Goal: Navigation & Orientation: Find specific page/section

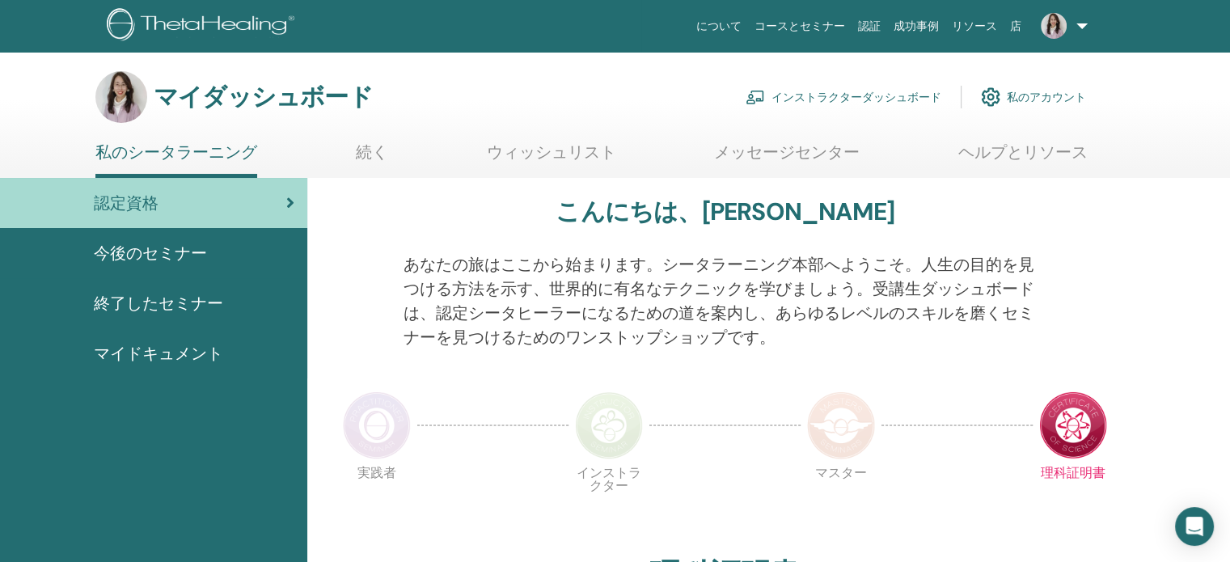
click at [893, 91] on font "インストラクターダッシュボード" at bounding box center [856, 98] width 170 height 15
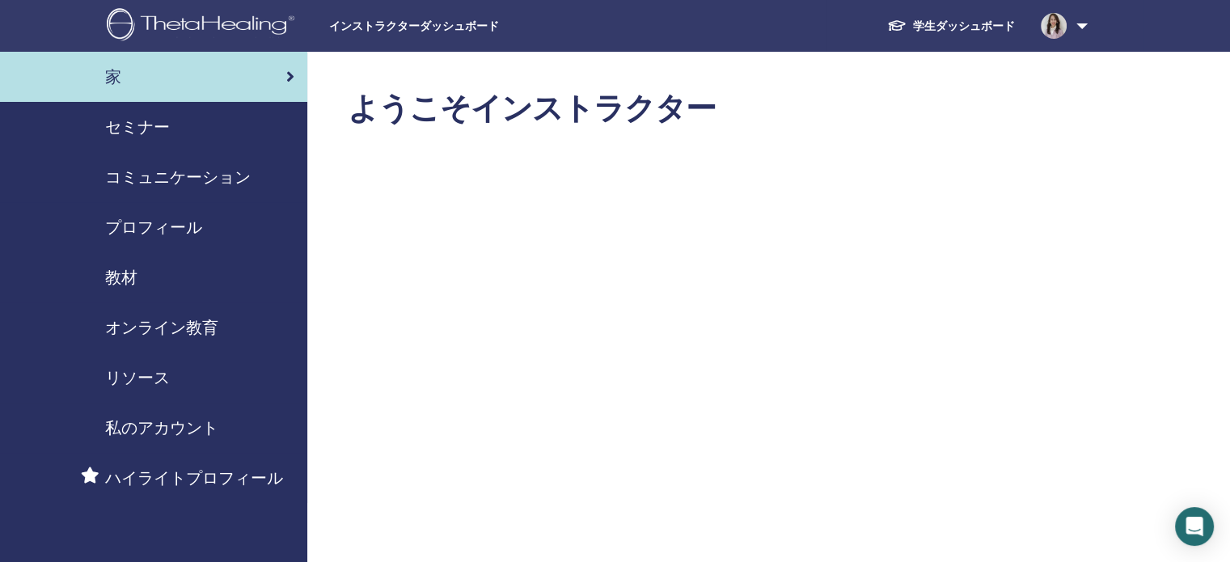
click at [128, 116] on font "セミナー" at bounding box center [137, 126] width 65 height 21
